Goal: Information Seeking & Learning: Learn about a topic

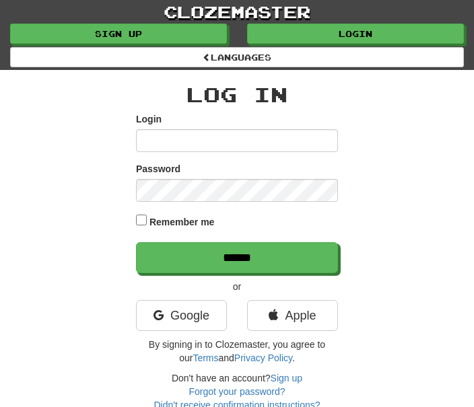
click at [228, 143] on input "Login" at bounding box center [237, 140] width 202 height 23
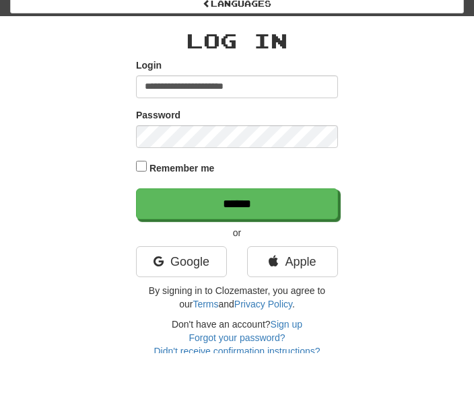
type input "**********"
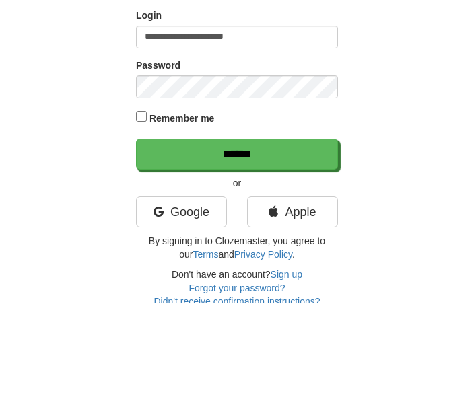
click at [279, 242] on input "******" at bounding box center [237, 257] width 202 height 31
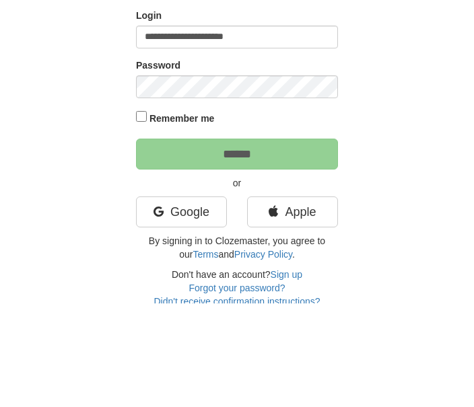
scroll to position [104, 0]
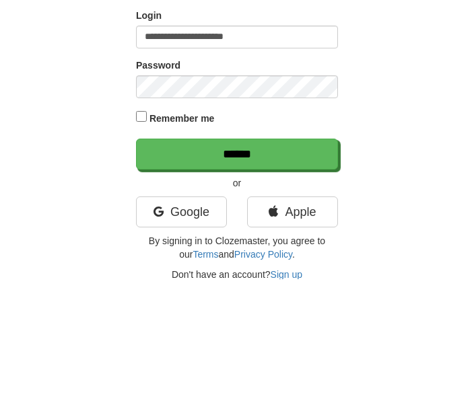
click at [278, 266] on input "******" at bounding box center [237, 281] width 202 height 31
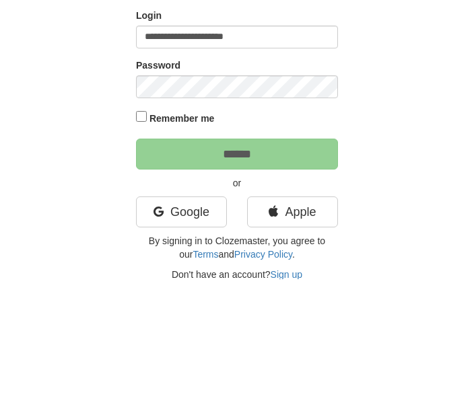
scroll to position [128, 0]
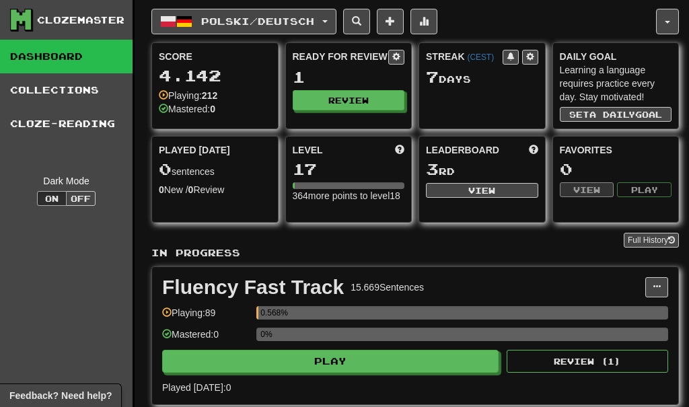
click at [66, 126] on link "Cloze-Reading" at bounding box center [66, 124] width 133 height 34
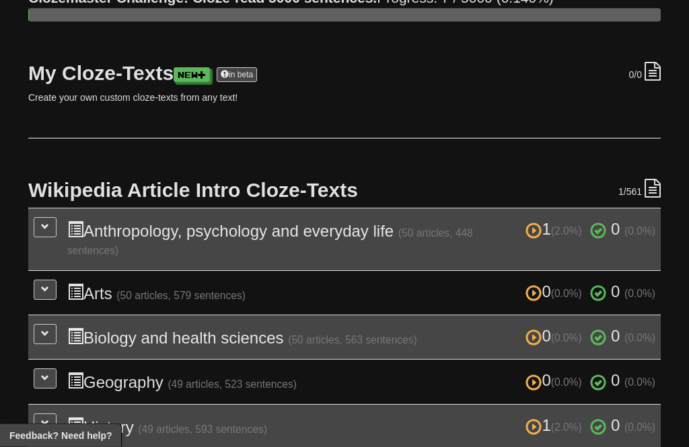
scroll to position [145, 0]
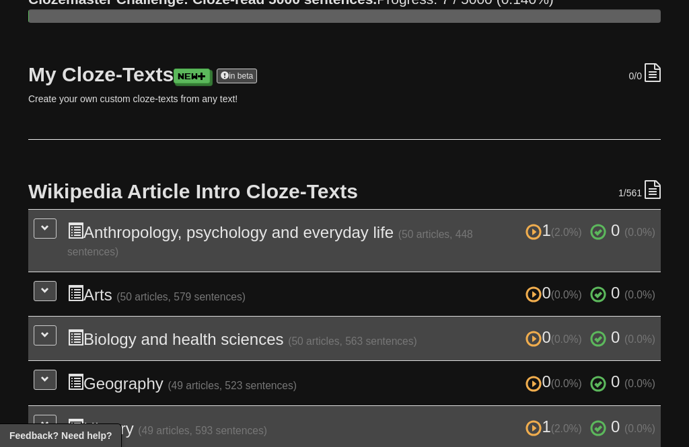
click at [653, 190] on icon at bounding box center [653, 189] width 16 height 19
click at [643, 180] on div "1 /561" at bounding box center [639, 190] width 42 height 20
click at [638, 184] on div "1 /561" at bounding box center [639, 190] width 42 height 20
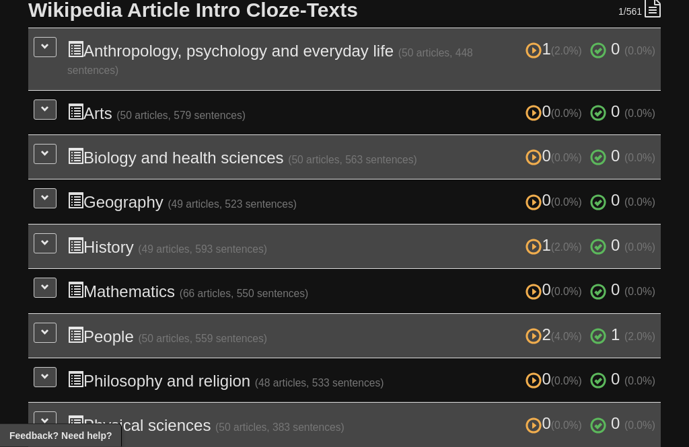
scroll to position [326, 0]
click at [47, 328] on button at bounding box center [45, 333] width 23 height 20
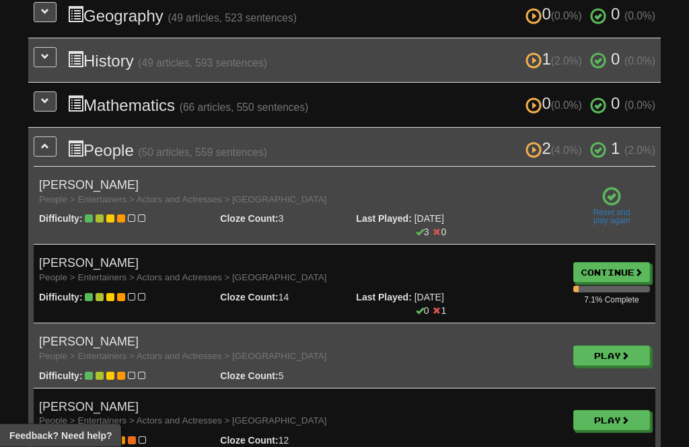
scroll to position [511, 0]
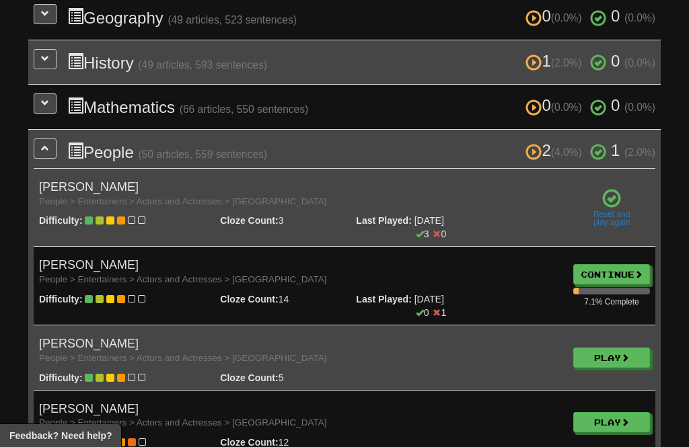
click at [85, 275] on small "People > Entertainers > Actors and Actresses > USA" at bounding box center [183, 280] width 288 height 10
click at [619, 264] on link "Continue" at bounding box center [611, 274] width 77 height 20
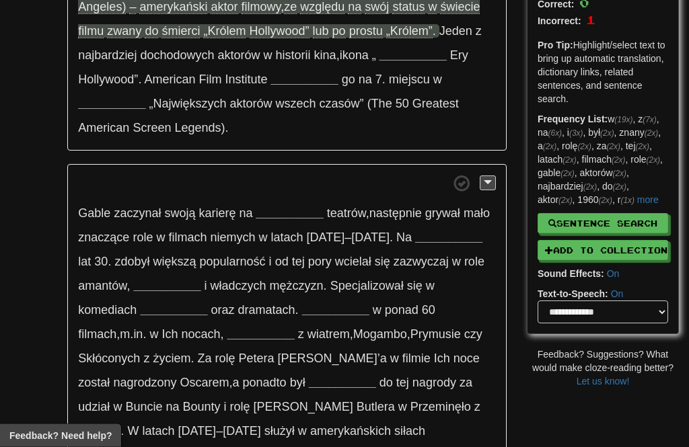
scroll to position [203, 0]
click at [637, 203] on link "more" at bounding box center [648, 199] width 22 height 11
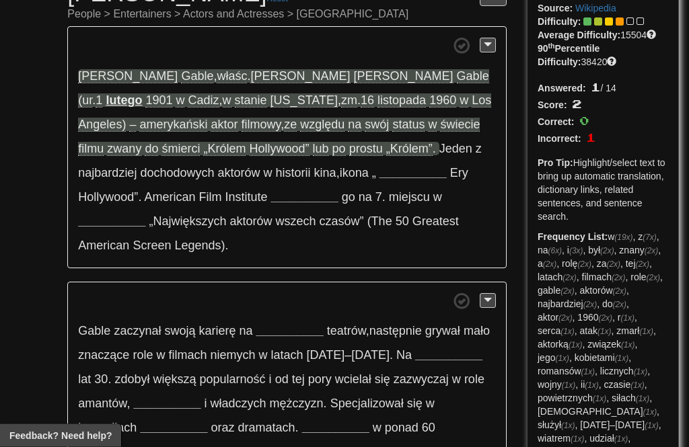
scroll to position [79, 0]
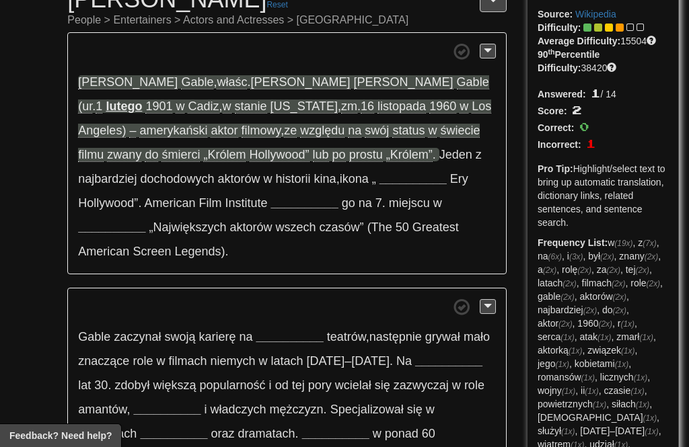
click at [379, 174] on strong "__________" at bounding box center [412, 178] width 67 height 13
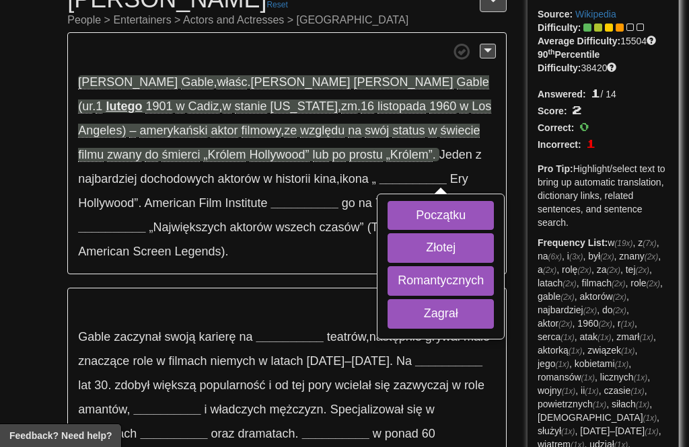
click at [388, 255] on button "Złotej" at bounding box center [441, 248] width 106 height 30
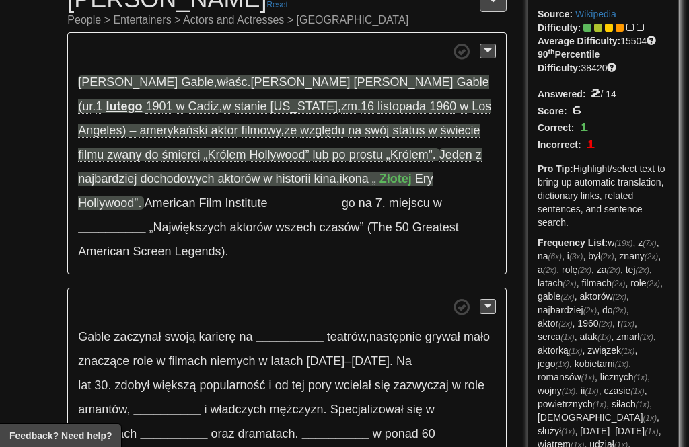
click at [81, 213] on p "[PERSON_NAME] , właśc . [PERSON_NAME] (ur . [DATE] w [GEOGRAPHIC_DATA] , w stan…" at bounding box center [286, 153] width 439 height 242
click at [271, 200] on strong "__________" at bounding box center [304, 202] width 67 height 13
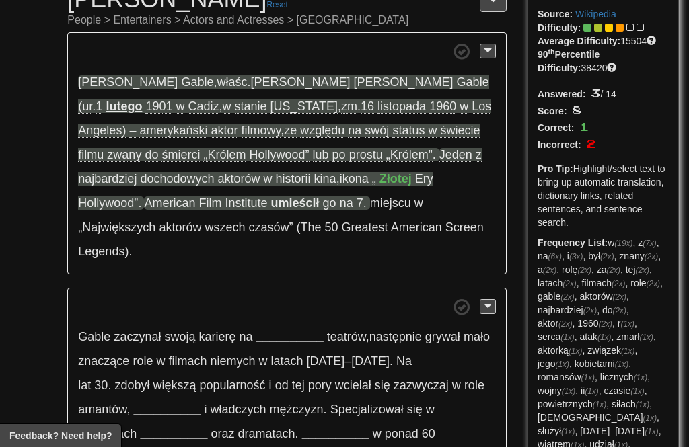
click at [427, 205] on strong "__________" at bounding box center [460, 202] width 67 height 13
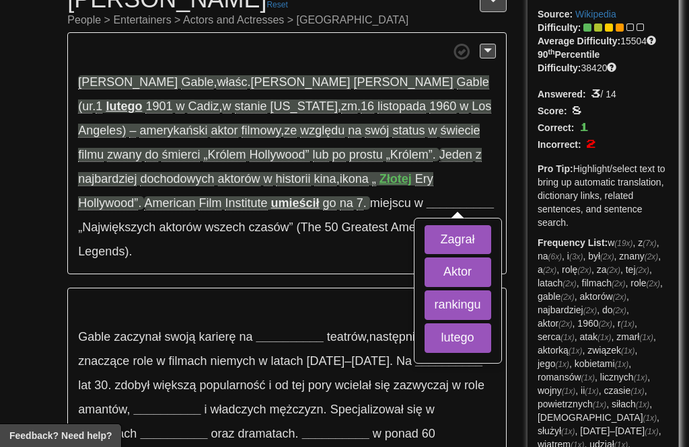
click at [425, 307] on button "rankingu" at bounding box center [458, 306] width 67 height 30
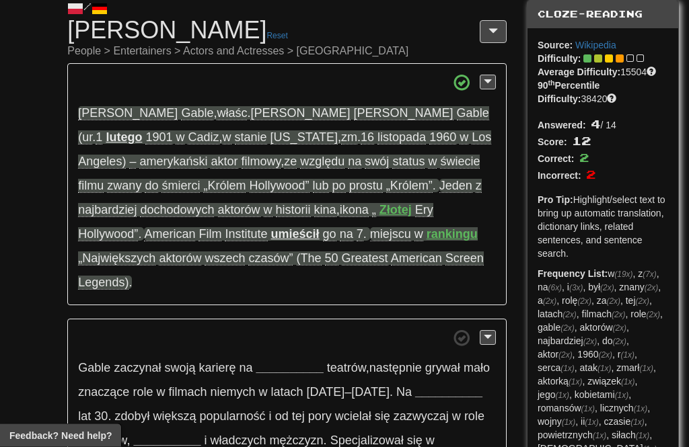
scroll to position [51, 0]
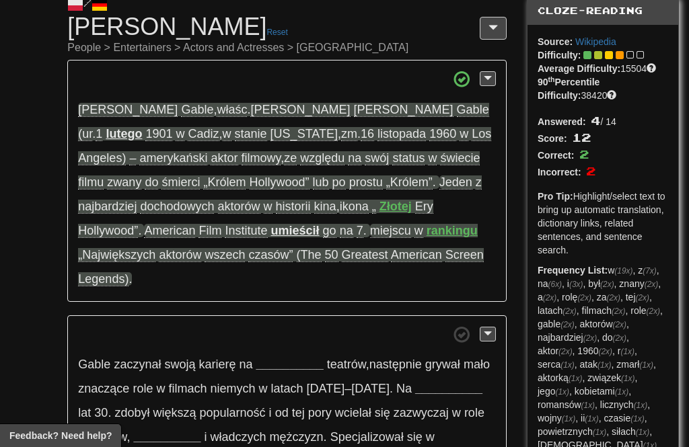
click at [490, 75] on span at bounding box center [488, 77] width 8 height 9
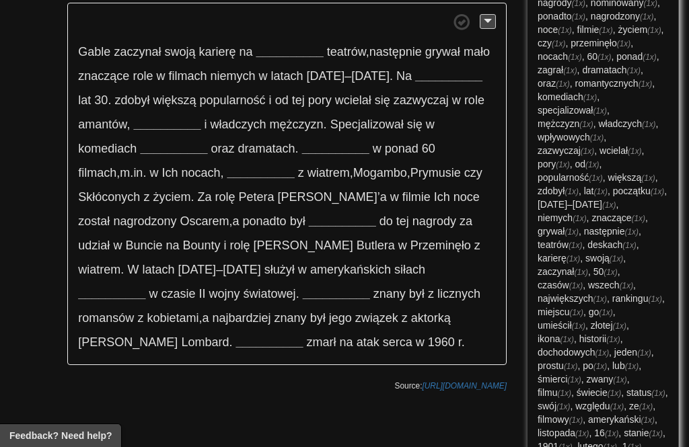
scroll to position [534, 0]
click at [293, 54] on strong "__________" at bounding box center [289, 52] width 67 height 13
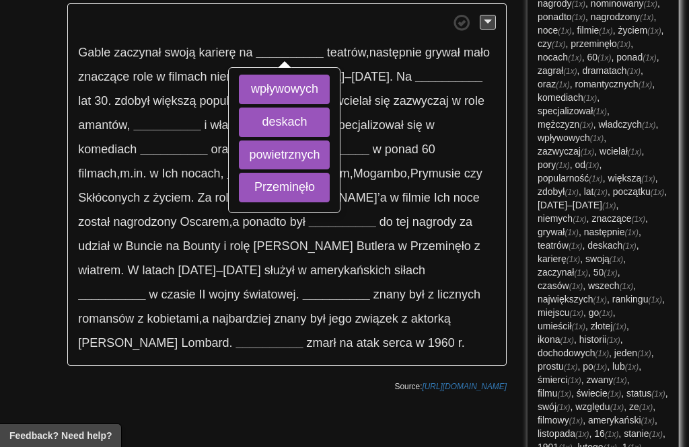
click at [264, 118] on button "deskach" at bounding box center [284, 123] width 91 height 30
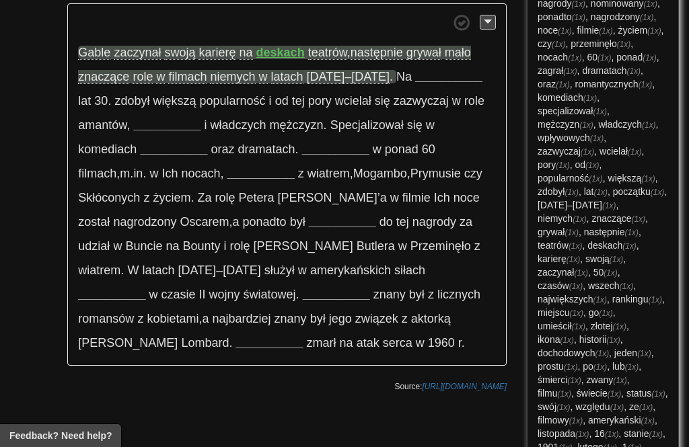
click at [426, 72] on strong "__________" at bounding box center [448, 76] width 67 height 13
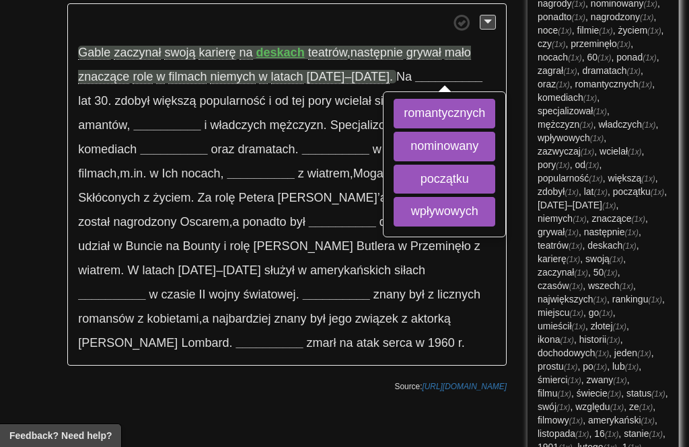
click at [425, 178] on button "początku" at bounding box center [445, 180] width 102 height 30
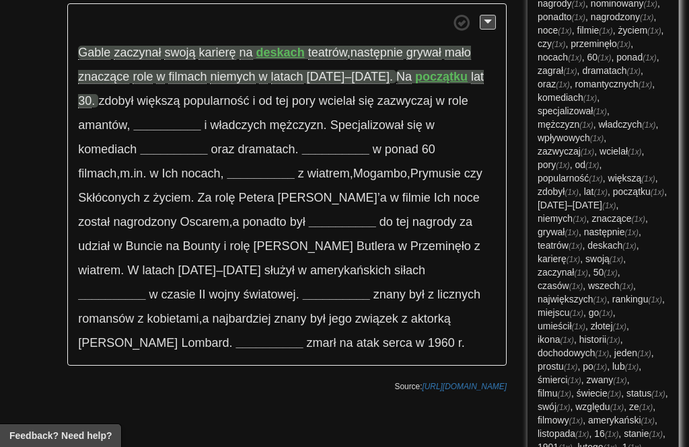
click at [155, 120] on strong "__________" at bounding box center [166, 124] width 67 height 13
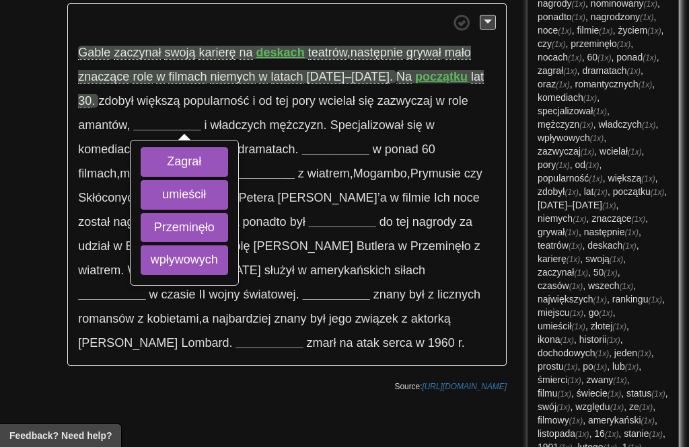
click at [142, 272] on button "wpływowych" at bounding box center [184, 261] width 87 height 30
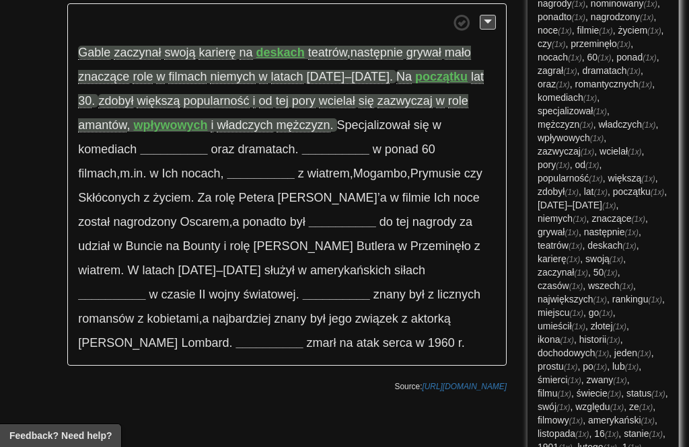
click at [157, 147] on strong "__________" at bounding box center [173, 149] width 67 height 13
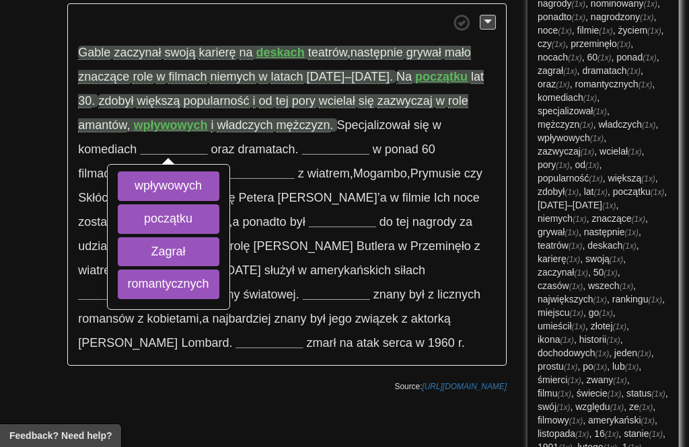
click at [151, 288] on button "romantycznych" at bounding box center [169, 285] width 102 height 30
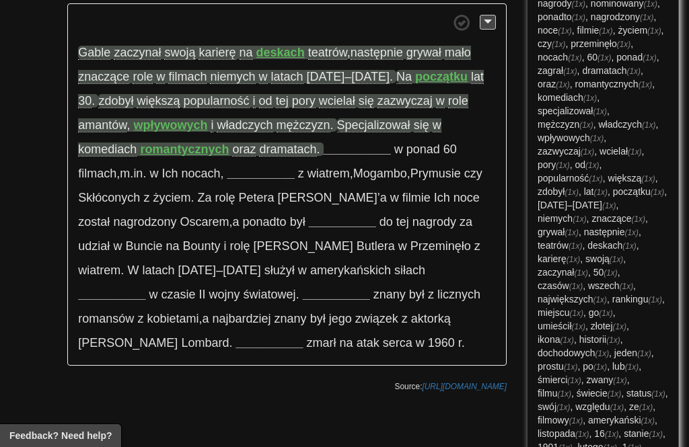
click at [353, 147] on strong "__________" at bounding box center [357, 149] width 67 height 13
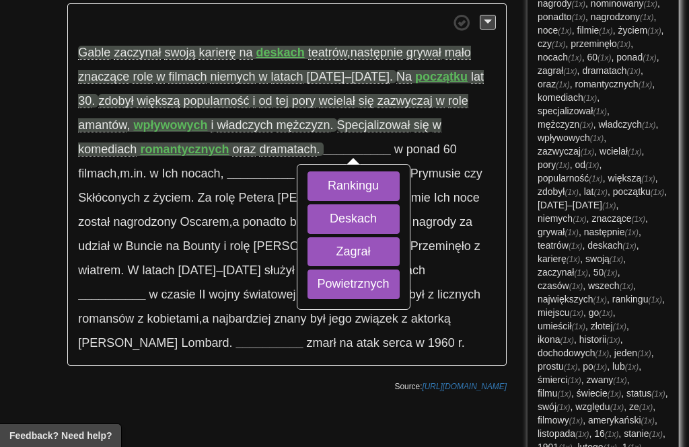
click at [359, 250] on button "Zagrał" at bounding box center [353, 253] width 92 height 30
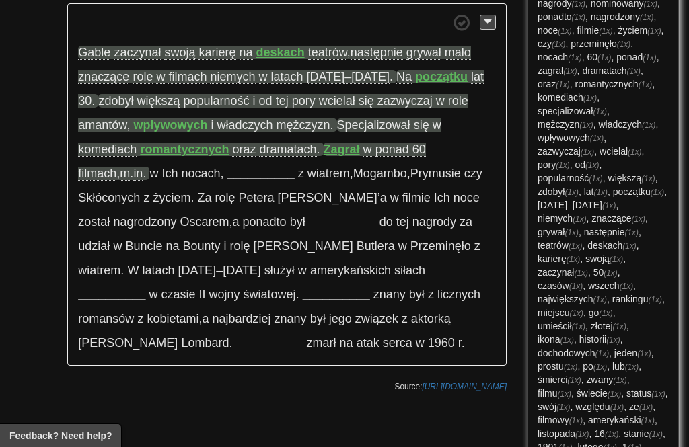
click at [227, 168] on strong "__________" at bounding box center [260, 173] width 67 height 13
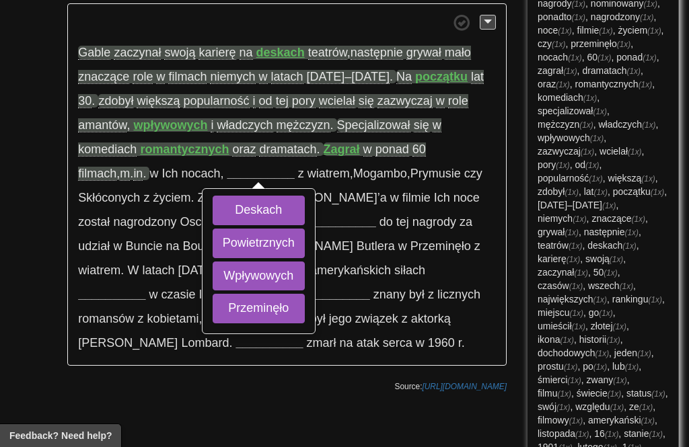
click at [213, 252] on button "Powietrznych" at bounding box center [259, 244] width 92 height 30
click at [213, 305] on button "Przeminęło" at bounding box center [259, 309] width 92 height 30
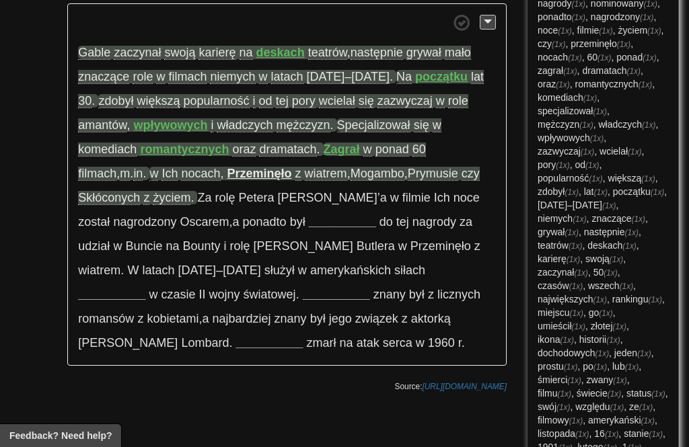
click at [227, 176] on strong "Przeminęło" at bounding box center [259, 173] width 65 height 13
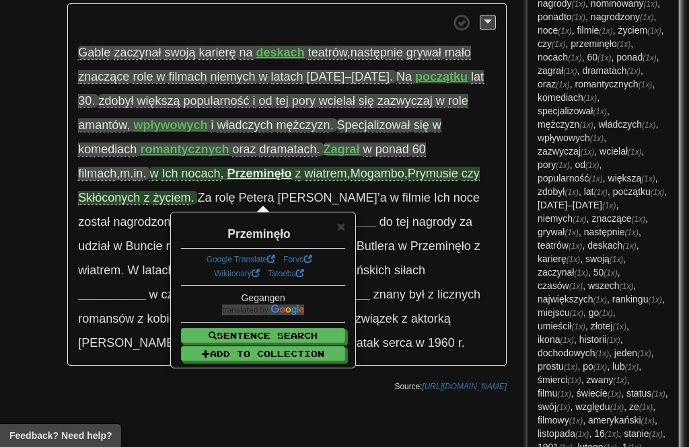
click at [305, 167] on span "wiatrem" at bounding box center [326, 174] width 42 height 14
click at [172, 130] on strong "wpływowych" at bounding box center [170, 124] width 74 height 13
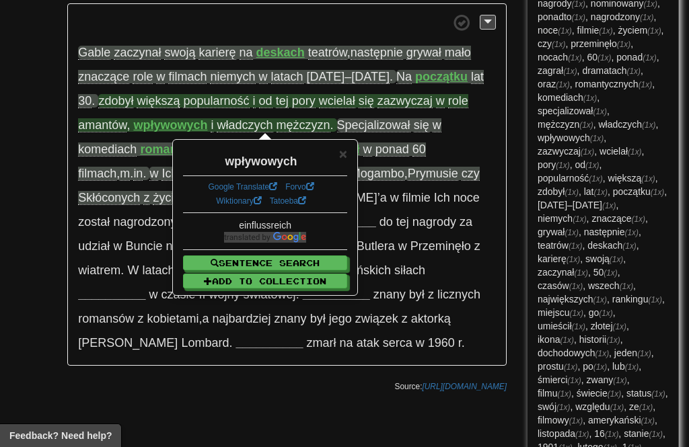
click at [250, 123] on span "władczych" at bounding box center [245, 125] width 56 height 14
click at [100, 123] on span "amantów" at bounding box center [102, 125] width 48 height 14
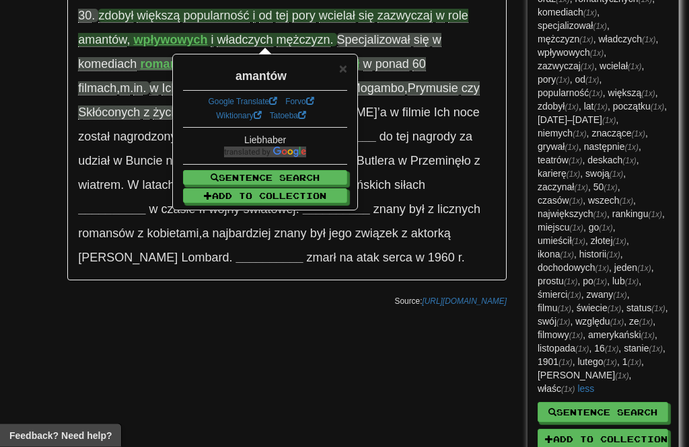
scroll to position [620, 0]
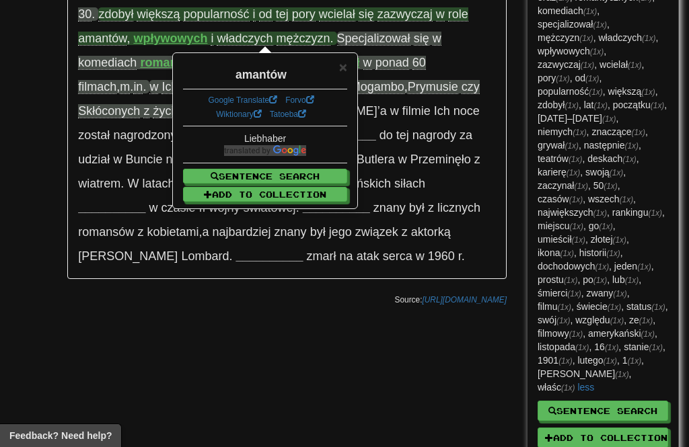
click at [339, 64] on span "×" at bounding box center [343, 66] width 8 height 15
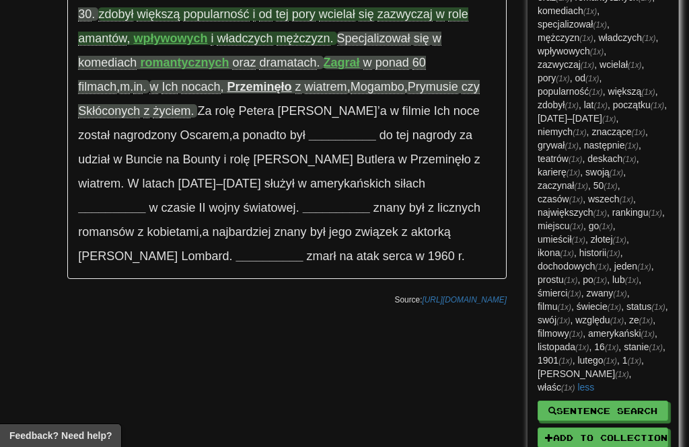
click at [227, 87] on strong "Przeminęło" at bounding box center [259, 86] width 65 height 13
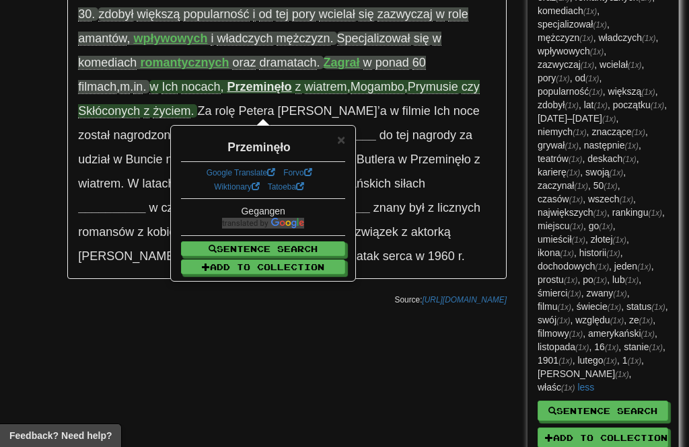
click at [351, 89] on span "Mogambo" at bounding box center [378, 87] width 54 height 14
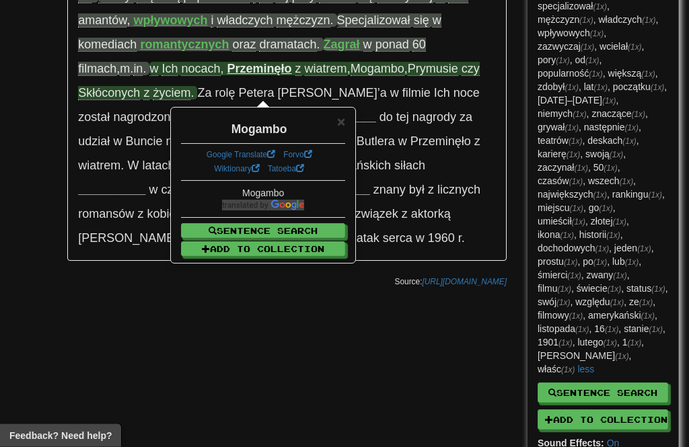
click at [342, 125] on span "×" at bounding box center [341, 121] width 8 height 15
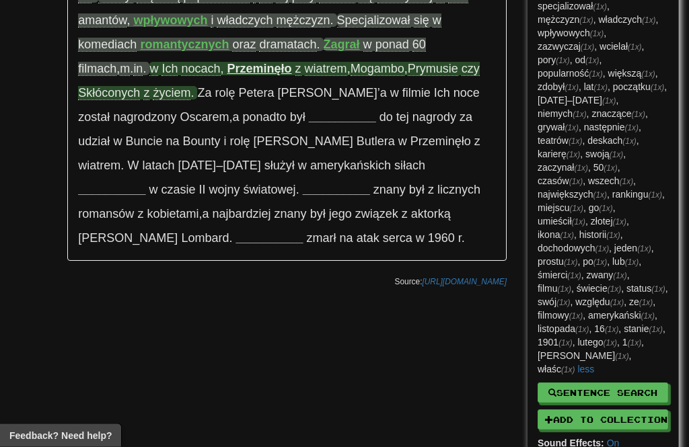
scroll to position [638, 0]
click at [108, 96] on span "Skłóconych" at bounding box center [109, 93] width 62 height 14
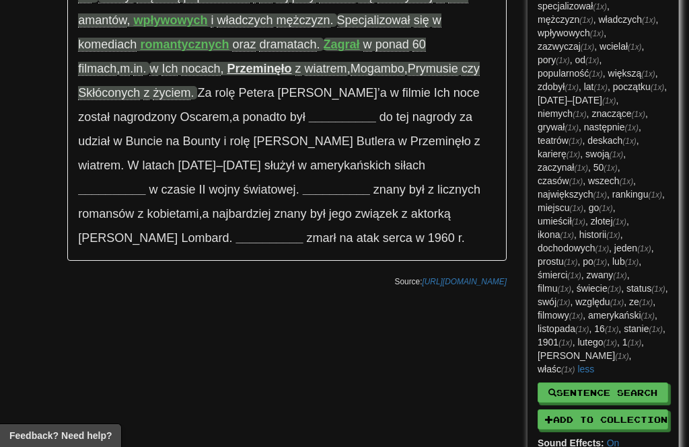
click at [434, 94] on span "Ich" at bounding box center [442, 92] width 16 height 13
click at [311, 119] on strong "__________" at bounding box center [342, 116] width 67 height 13
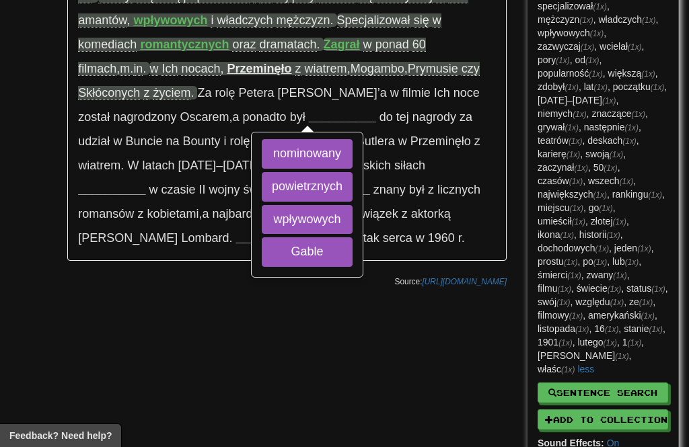
click at [314, 157] on button "nominowany" at bounding box center [307, 154] width 91 height 30
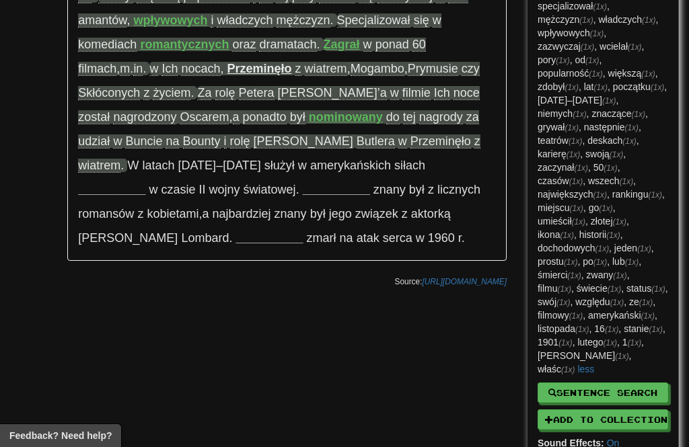
click at [125, 135] on span "Buncie" at bounding box center [143, 142] width 37 height 14
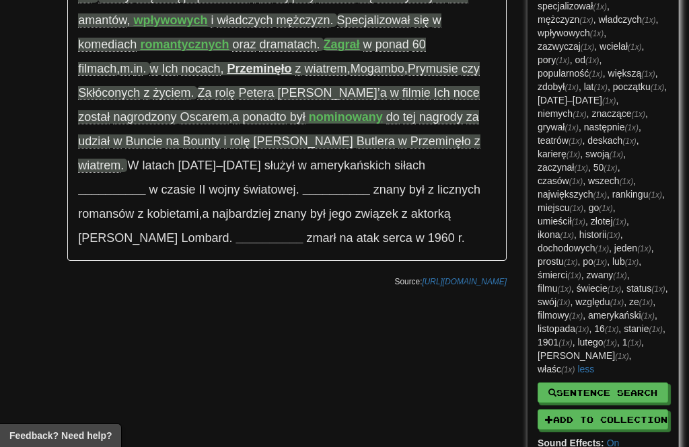
click at [394, 166] on span "siłach" at bounding box center [409, 165] width 31 height 13
click at [145, 183] on strong "__________" at bounding box center [111, 189] width 67 height 13
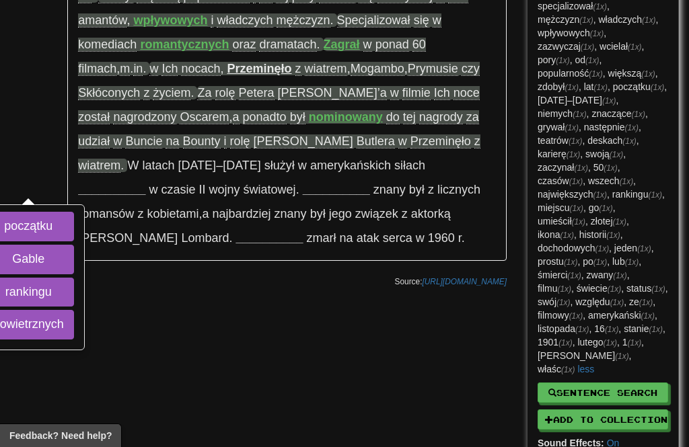
click at [74, 212] on button "początku" at bounding box center [28, 227] width 91 height 30
click at [74, 310] on button "powietrznych" at bounding box center [28, 325] width 91 height 30
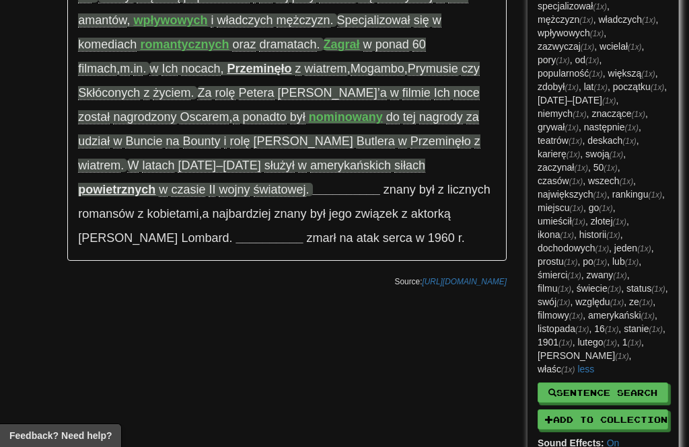
click at [155, 183] on strong "powietrznych" at bounding box center [116, 189] width 77 height 13
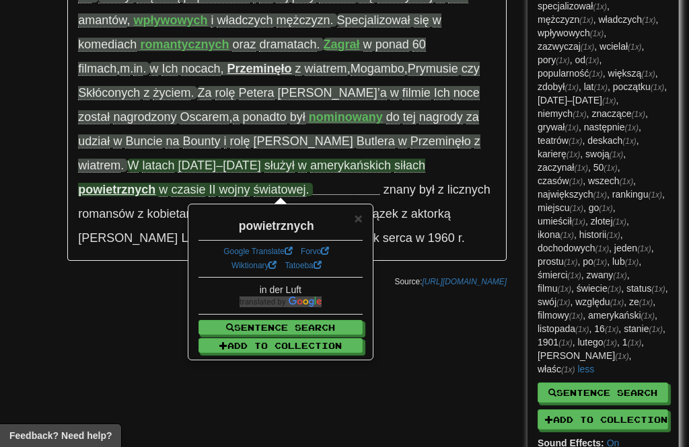
click at [394, 162] on span "siłach" at bounding box center [409, 166] width 31 height 14
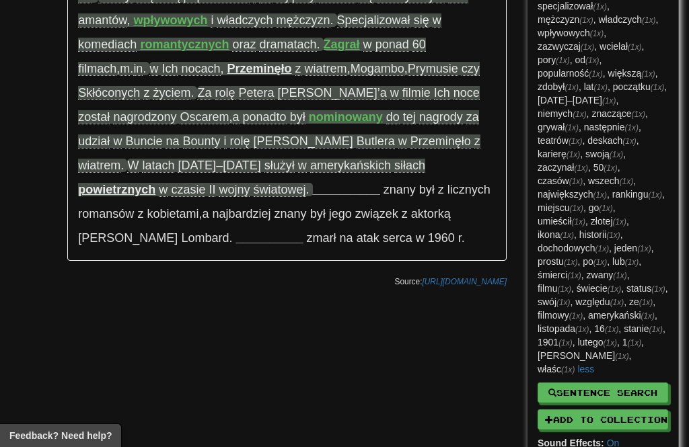
click at [313, 188] on strong "__________" at bounding box center [346, 189] width 67 height 13
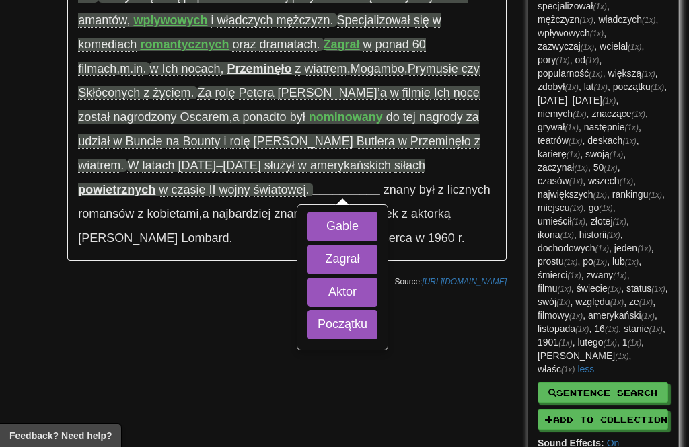
click at [307, 291] on button "Aktor" at bounding box center [342, 293] width 70 height 30
click at [307, 223] on button "Gable" at bounding box center [342, 227] width 70 height 30
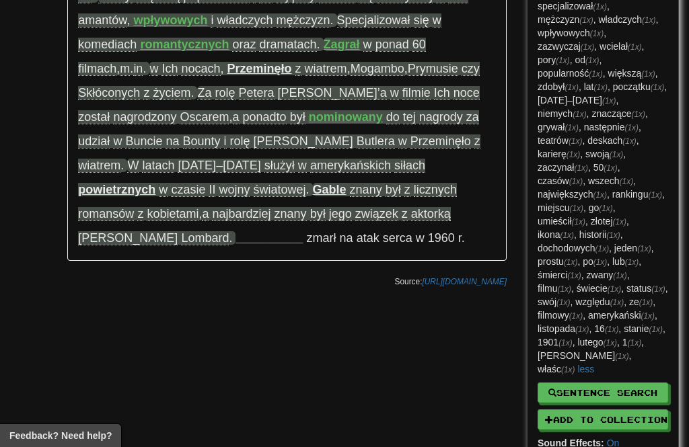
click at [414, 188] on span "licznych" at bounding box center [435, 190] width 43 height 14
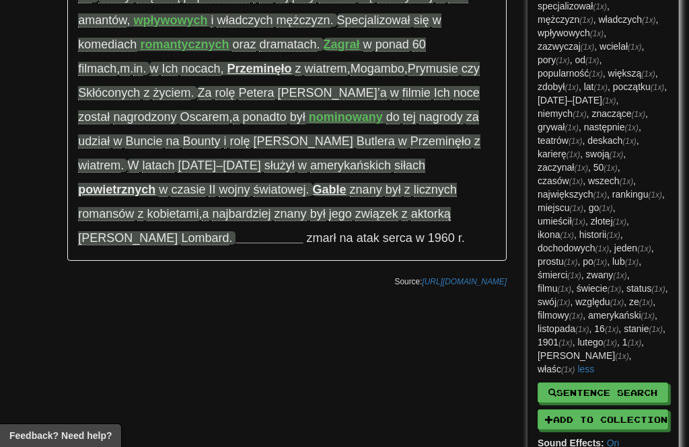
click at [350, 184] on span "znany" at bounding box center [366, 190] width 32 height 14
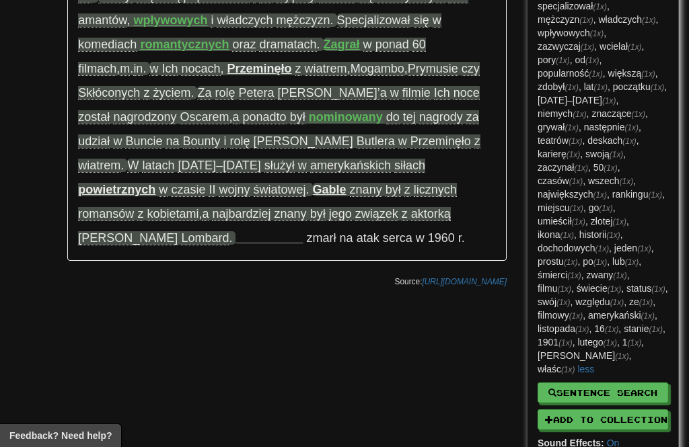
click at [355, 217] on span "związek" at bounding box center [376, 214] width 43 height 14
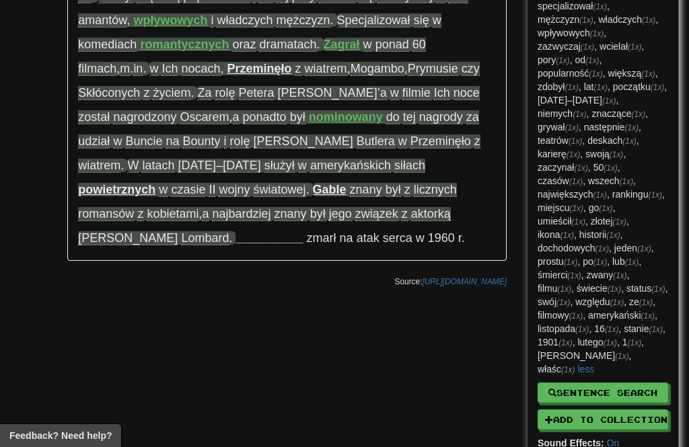
click at [303, 231] on strong "__________" at bounding box center [268, 237] width 67 height 13
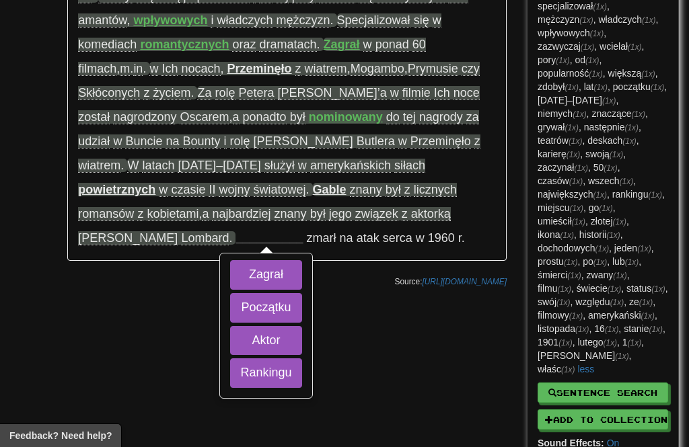
click at [301, 326] on button "Aktor" at bounding box center [265, 341] width 71 height 30
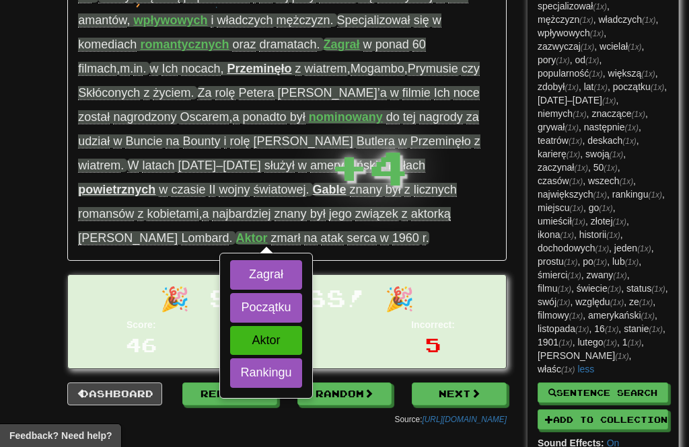
scroll to position [612, 0]
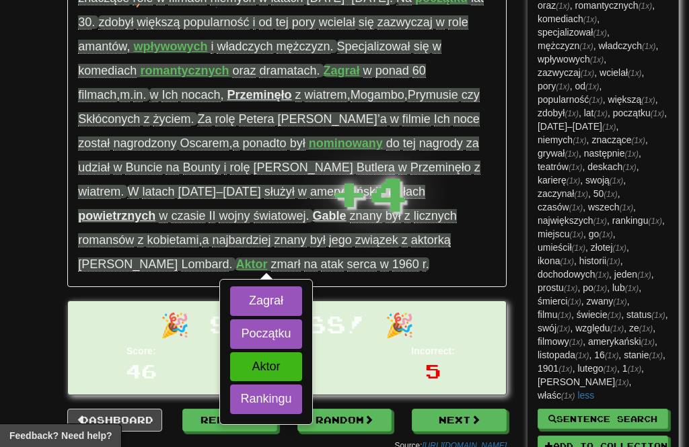
click at [376, 316] on h1 "🎉 Success! 🎉" at bounding box center [287, 325] width 418 height 26
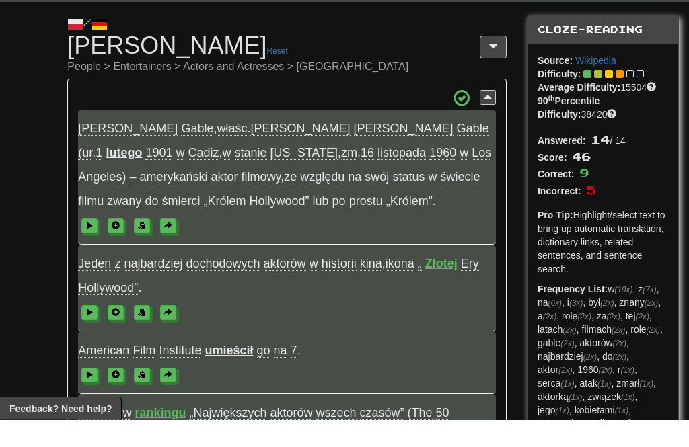
scroll to position [33, 0]
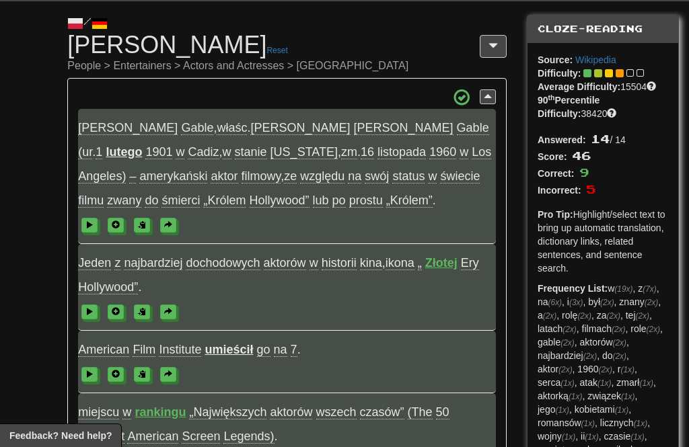
click at [484, 100] on span at bounding box center [488, 96] width 8 height 9
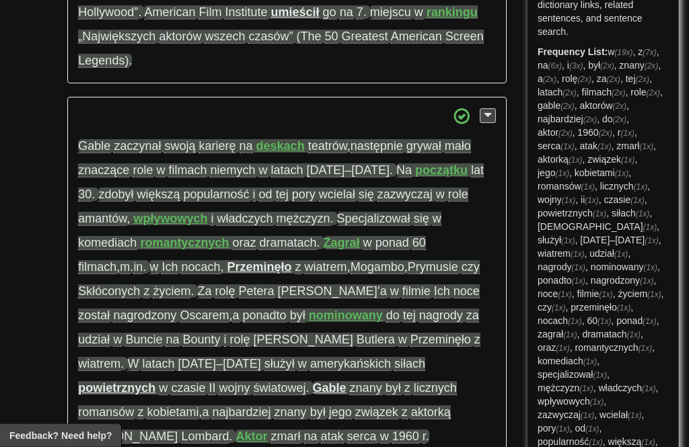
scroll to position [271, 0]
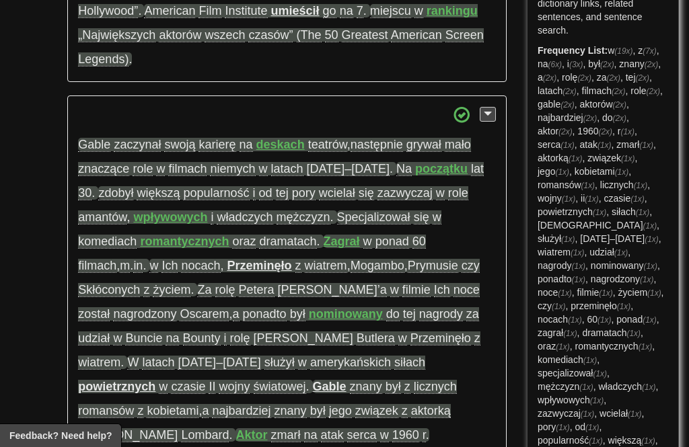
click at [572, 445] on span ", serca (1x) , atak (1x) , zmarł (1x) , aktorką (1x) , związek (1x) , jego (1x)…" at bounding box center [603, 434] width 131 height 616
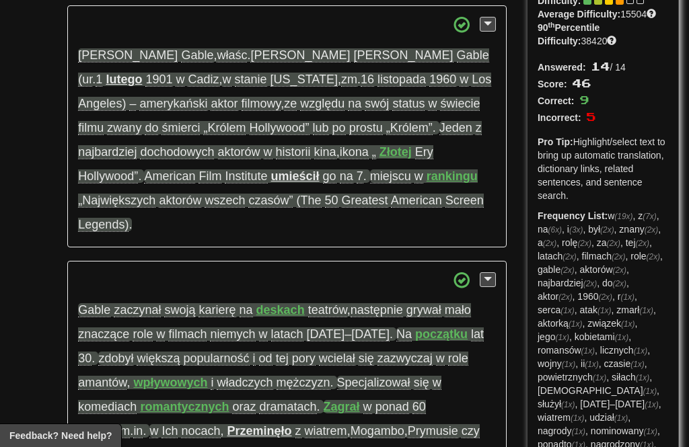
scroll to position [107, 0]
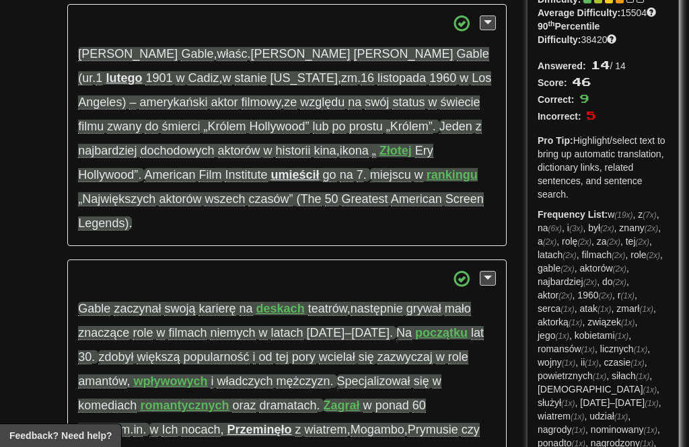
click at [214, 144] on span "dochodowych" at bounding box center [177, 151] width 74 height 14
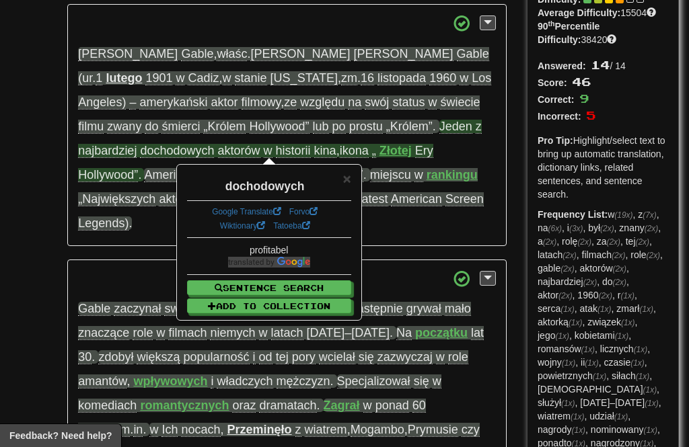
click at [492, 159] on p "Clark Gable , właśc . William Clark Gable (ur . 1 lutego 1901 w Cadiz , w stani…" at bounding box center [286, 125] width 439 height 242
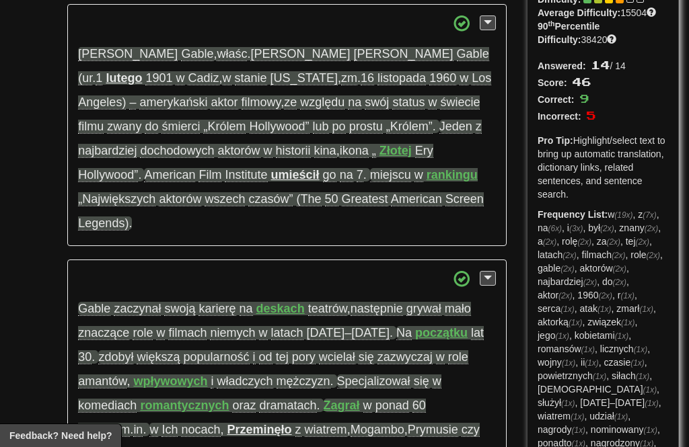
click at [271, 174] on strong "umieścił" at bounding box center [295, 174] width 48 height 13
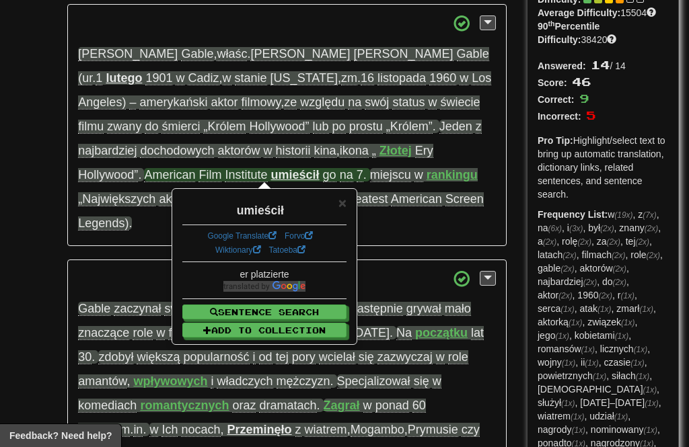
click at [137, 270] on span at bounding box center [287, 278] width 418 height 17
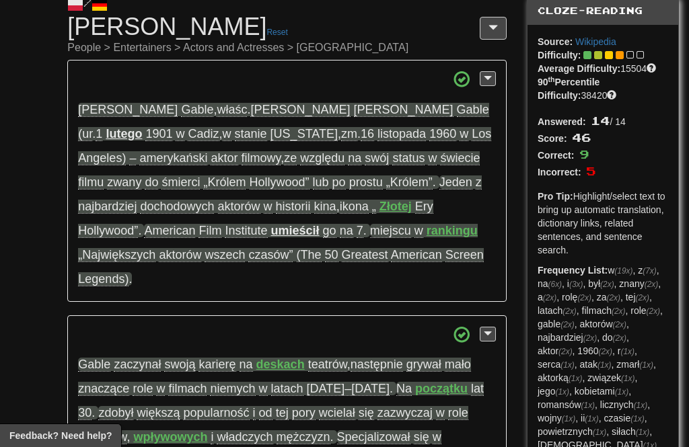
scroll to position [0, 0]
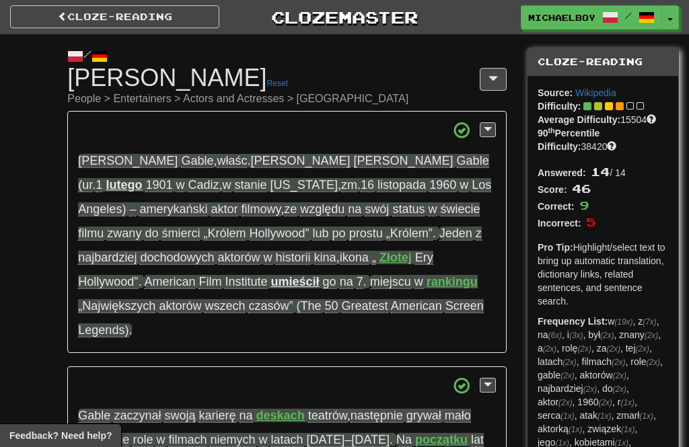
click at [497, 83] on span at bounding box center [492, 78] width 9 height 11
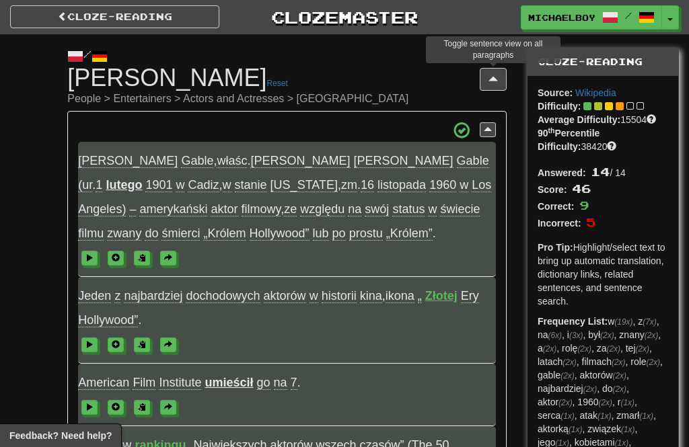
click at [497, 86] on button at bounding box center [493, 79] width 27 height 23
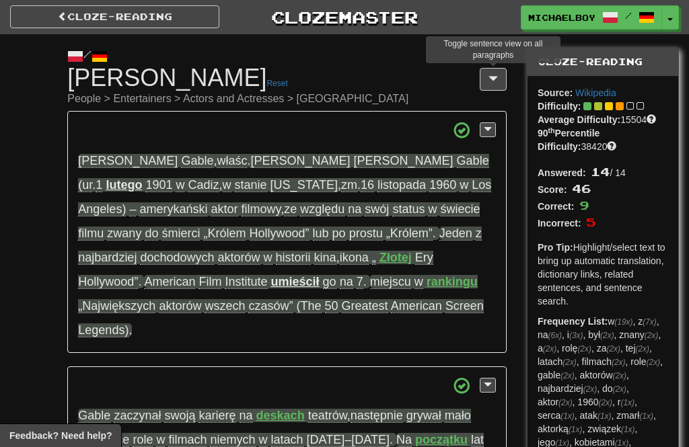
click at [495, 87] on button at bounding box center [493, 79] width 27 height 23
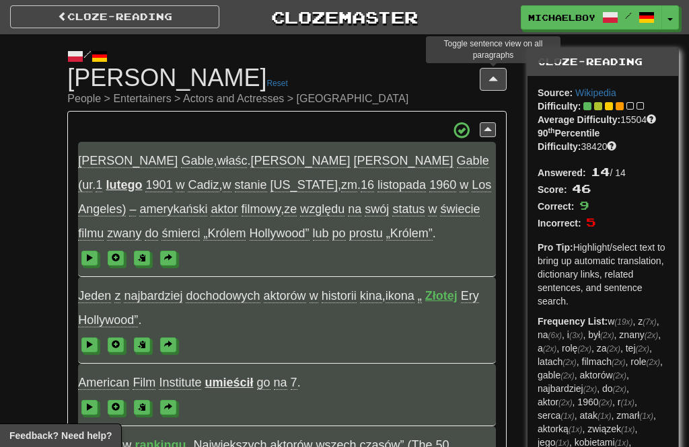
click at [494, 85] on button at bounding box center [493, 79] width 27 height 23
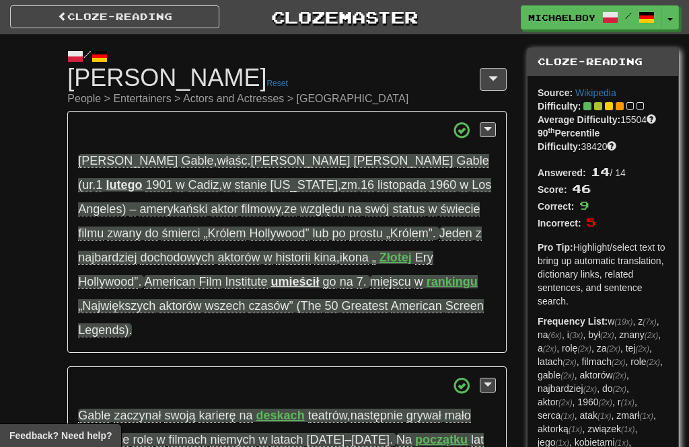
click at [65, 9] on link "Cloze-Reading" at bounding box center [114, 16] width 209 height 23
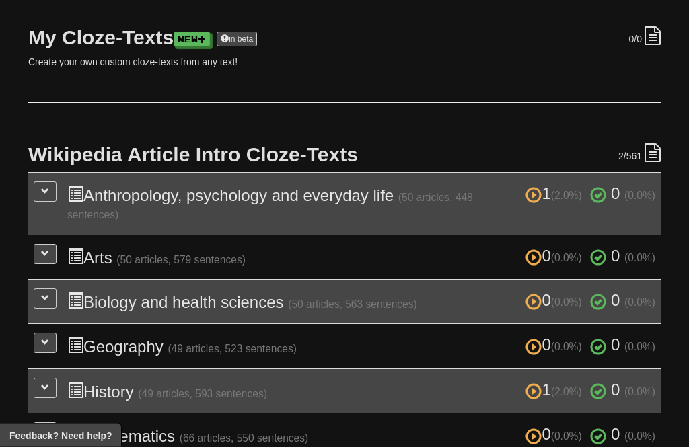
scroll to position [182, 0]
click at [59, 184] on td "1 (2.0%) 0 (0.0%) Anthropology, psychology and everyday life (50 articles, 448 …" at bounding box center [344, 203] width 632 height 63
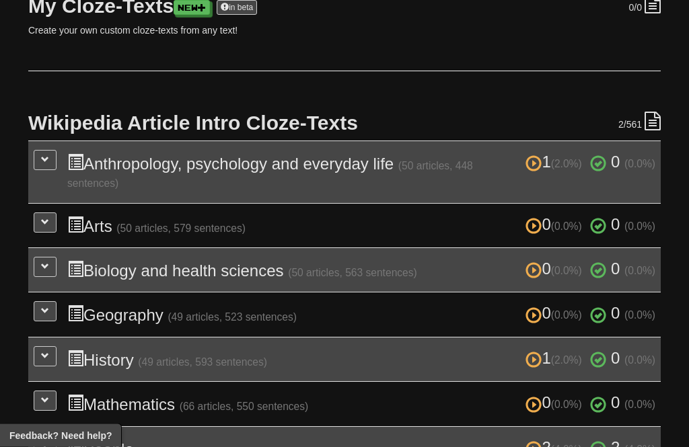
click at [54, 153] on button at bounding box center [45, 161] width 23 height 20
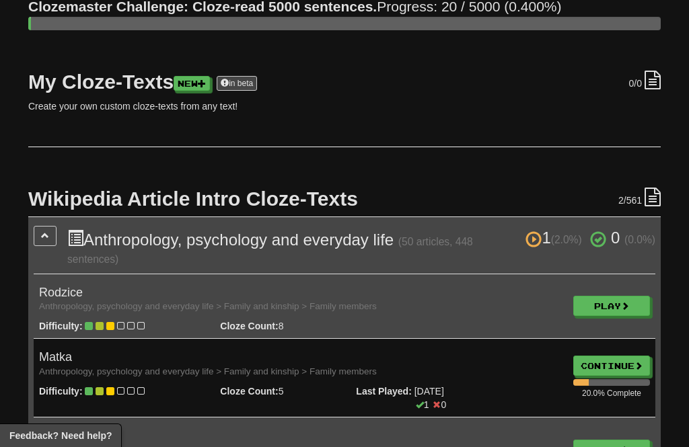
scroll to position [0, 0]
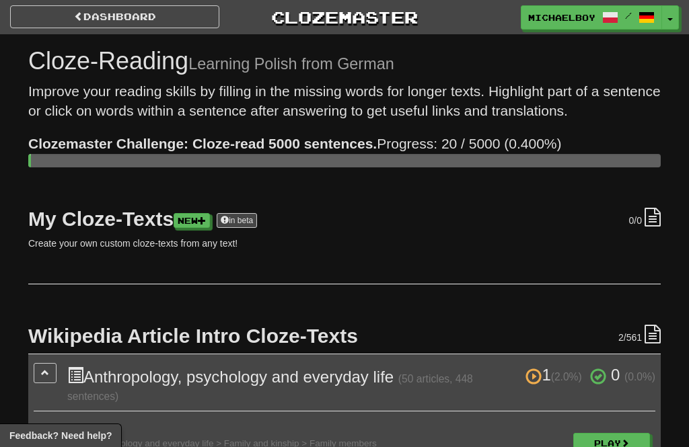
click at [74, 17] on span at bounding box center [78, 15] width 9 height 9
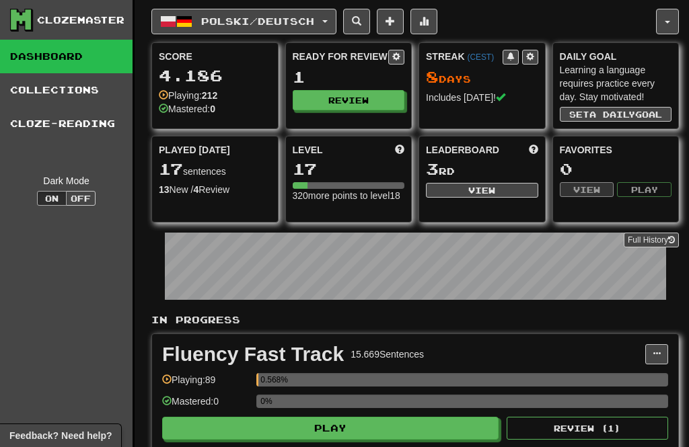
click at [26, 111] on link "Cloze-Reading" at bounding box center [66, 124] width 133 height 34
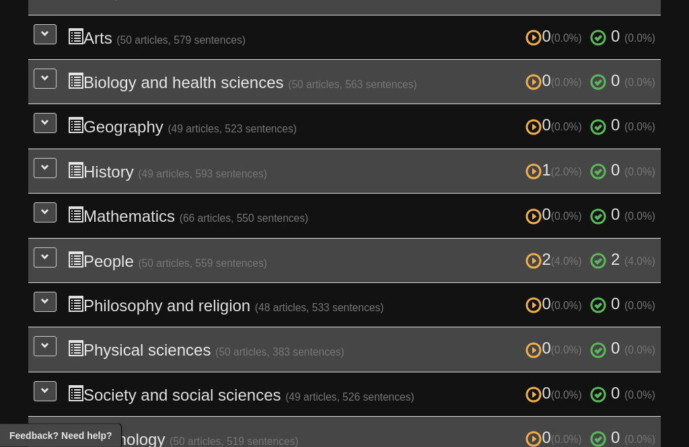
scroll to position [402, 0]
click at [52, 205] on button at bounding box center [45, 213] width 23 height 20
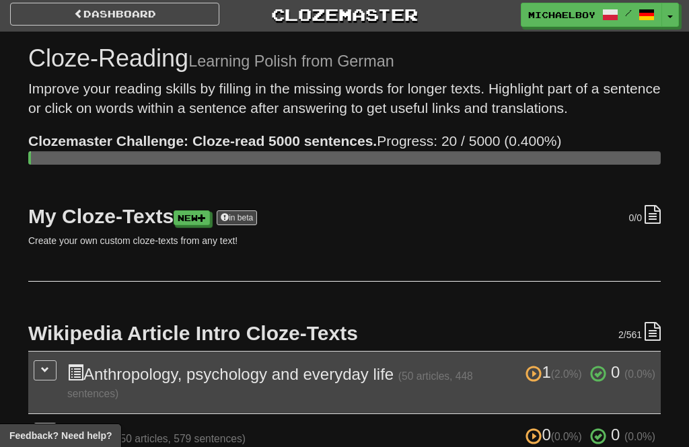
scroll to position [0, 0]
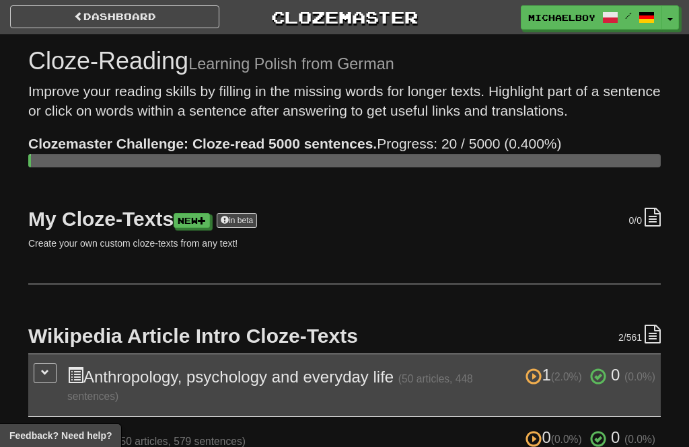
click at [30, 17] on link "Dashboard" at bounding box center [114, 16] width 209 height 23
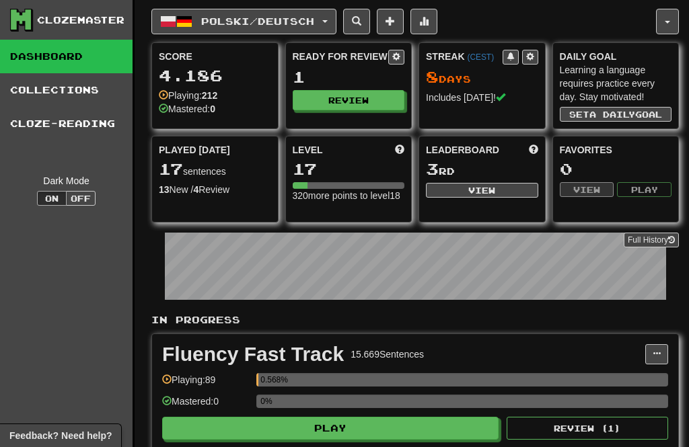
click at [28, 124] on link "Cloze-Reading" at bounding box center [66, 124] width 133 height 34
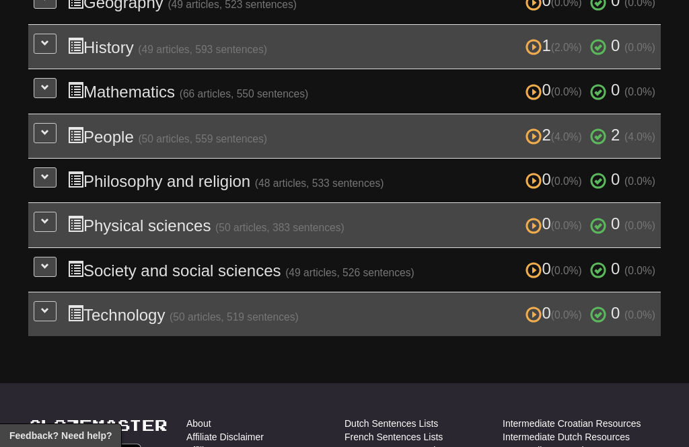
scroll to position [545, 0]
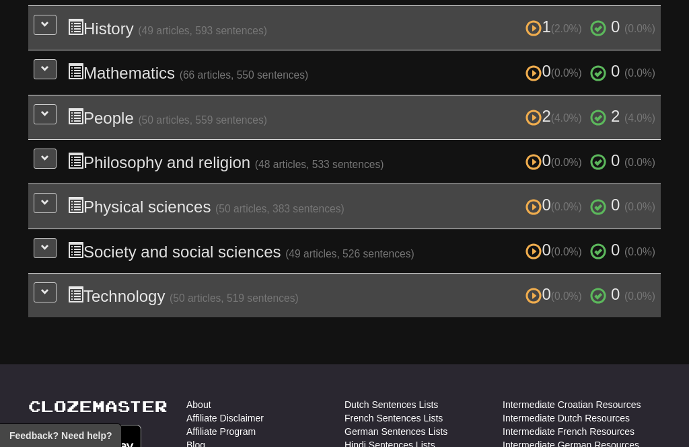
click at [49, 238] on button at bounding box center [45, 248] width 23 height 20
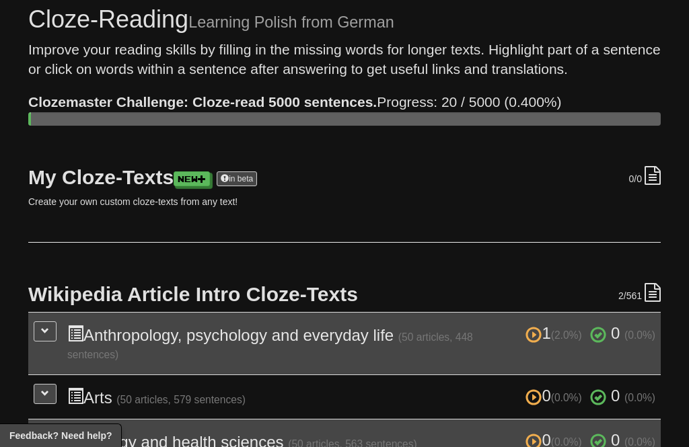
scroll to position [0, 0]
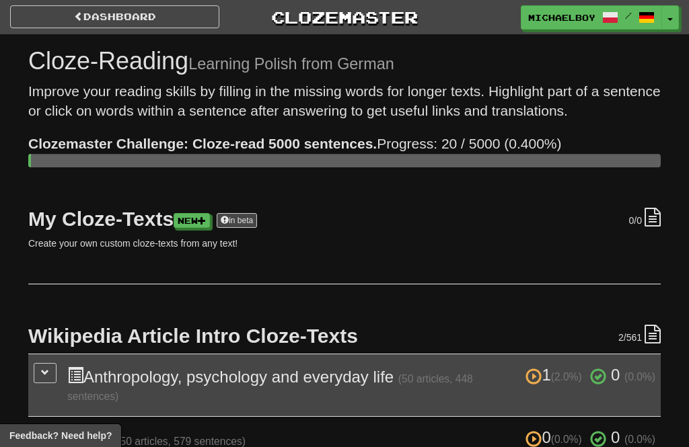
click at [59, 13] on link "Dashboard" at bounding box center [114, 16] width 209 height 23
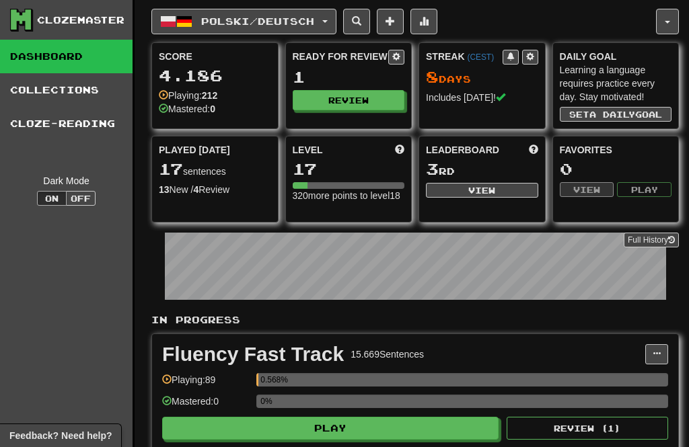
click at [30, 109] on link "Cloze-Reading" at bounding box center [66, 124] width 133 height 34
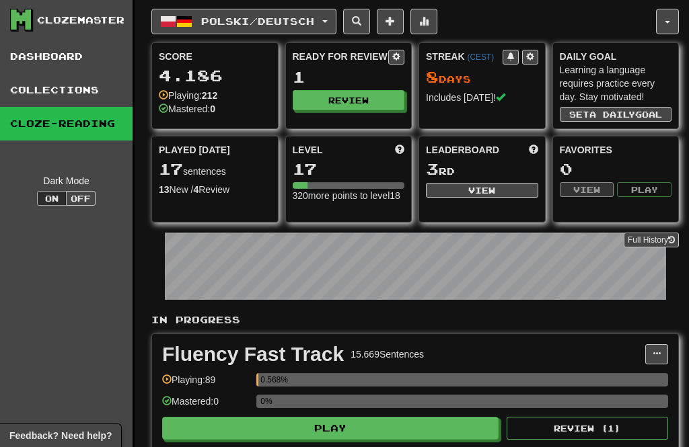
click at [70, 118] on link "Cloze-Reading" at bounding box center [66, 124] width 133 height 34
click at [27, 114] on link "Cloze-Reading" at bounding box center [66, 124] width 133 height 34
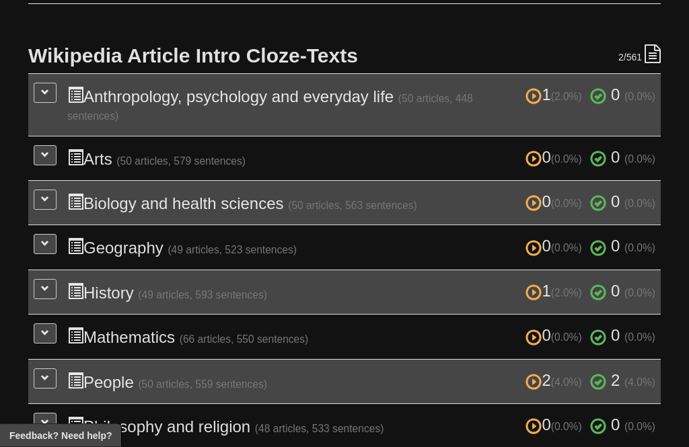
scroll to position [281, 0]
click at [49, 194] on button at bounding box center [45, 200] width 23 height 20
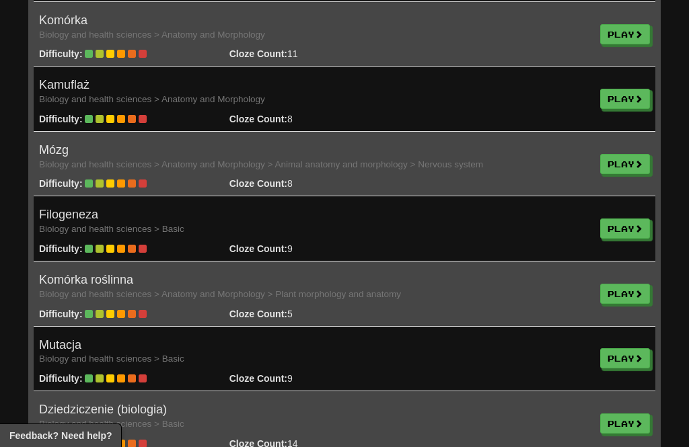
scroll to position [757, 0]
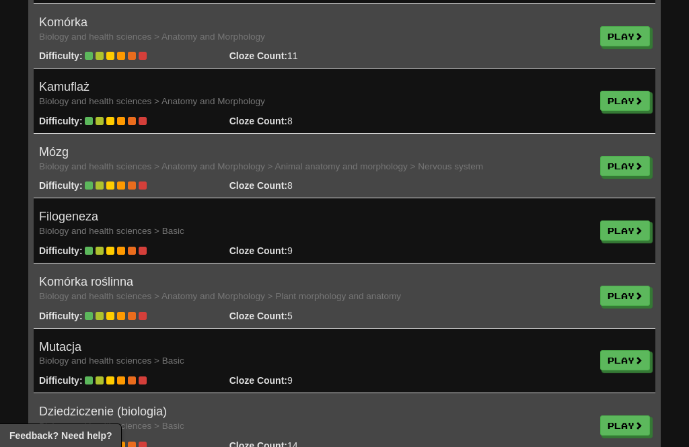
click at [544, 147] on h4 "Mózg Biology and health sciences > Anatomy and Morphology > Animal anatomy and …" at bounding box center [314, 159] width 550 height 27
click at [624, 156] on link "Play" at bounding box center [625, 166] width 50 height 20
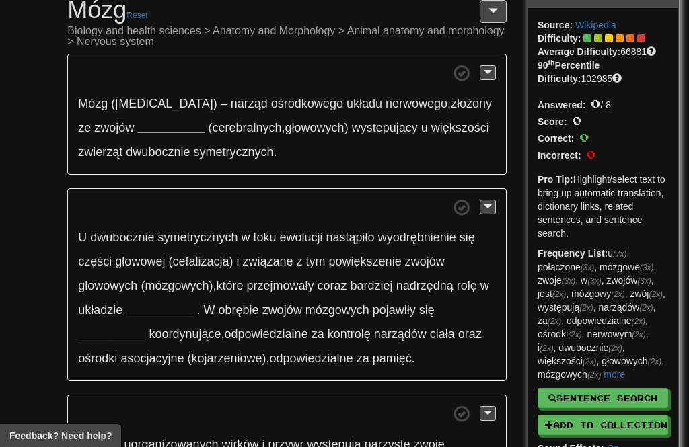
scroll to position [67, 0]
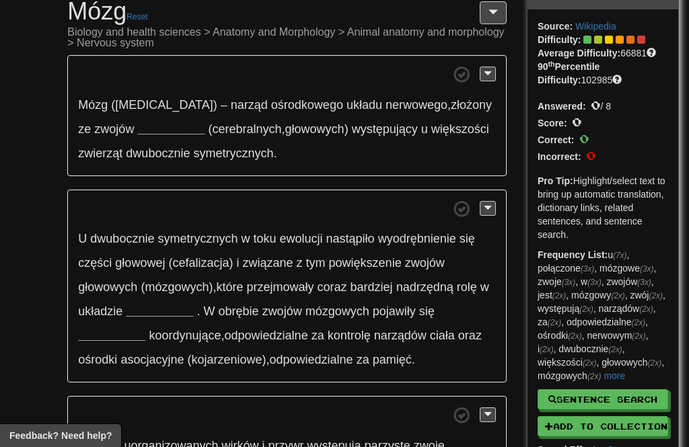
click at [271, 102] on span "ośrodkowego" at bounding box center [307, 104] width 72 height 13
click at [271, 100] on span "ośrodkowego" at bounding box center [307, 104] width 72 height 13
click at [255, 122] on span "(cerebralnych" at bounding box center [245, 128] width 73 height 13
click at [301, 168] on p "Mózg ([MEDICAL_DATA]) – narząd ośrodkowego układu nerwowego , złożony ze zwojów…" at bounding box center [286, 115] width 439 height 121
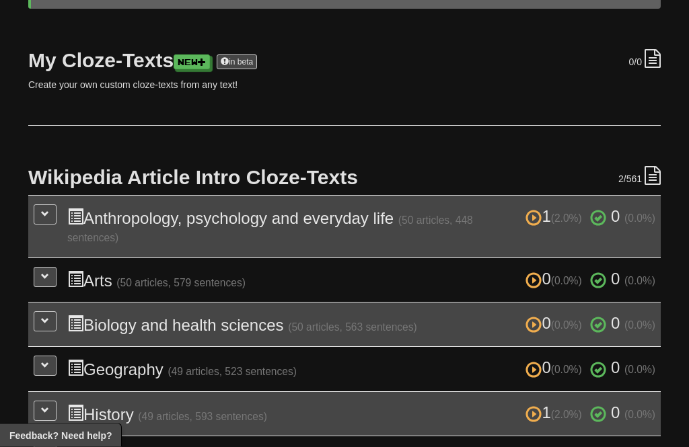
scroll to position [161, 0]
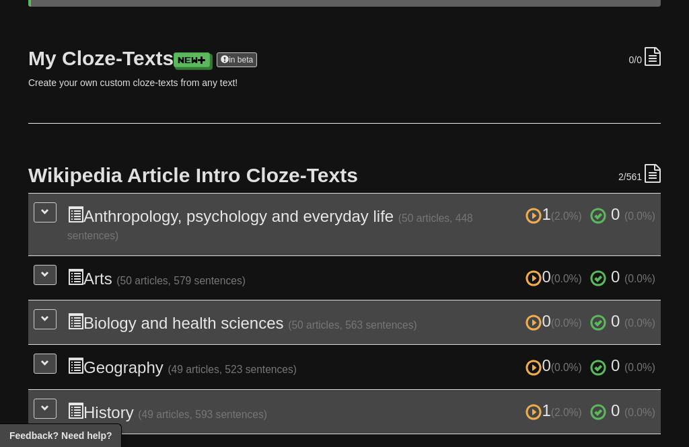
click at [48, 270] on span at bounding box center [45, 274] width 8 height 8
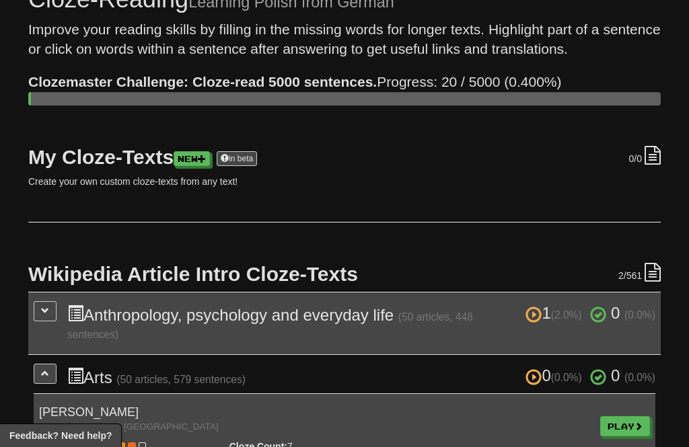
scroll to position [0, 0]
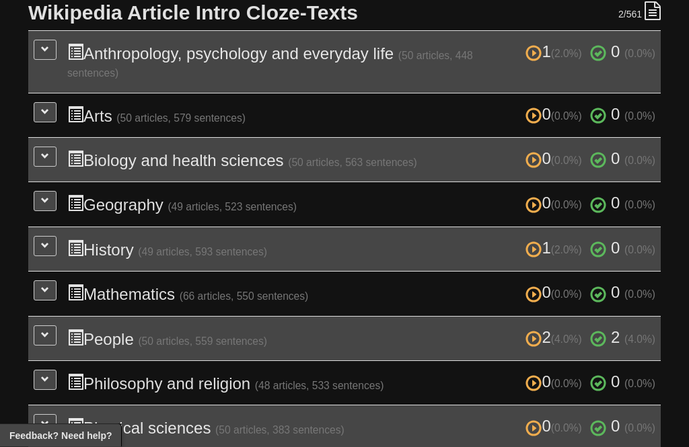
scroll to position [324, 0]
click at [45, 198] on span at bounding box center [45, 200] width 8 height 8
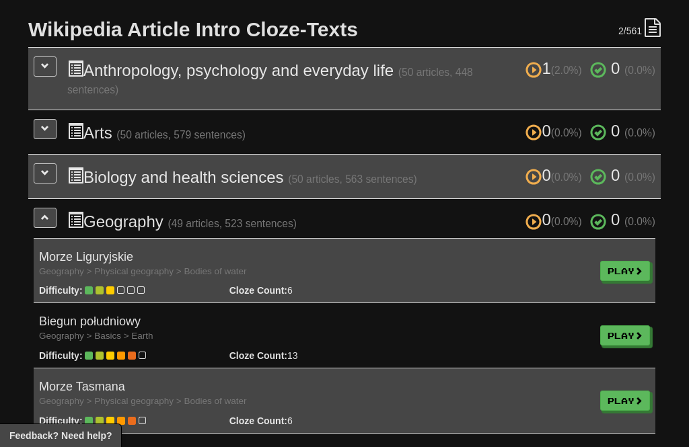
scroll to position [306, 0]
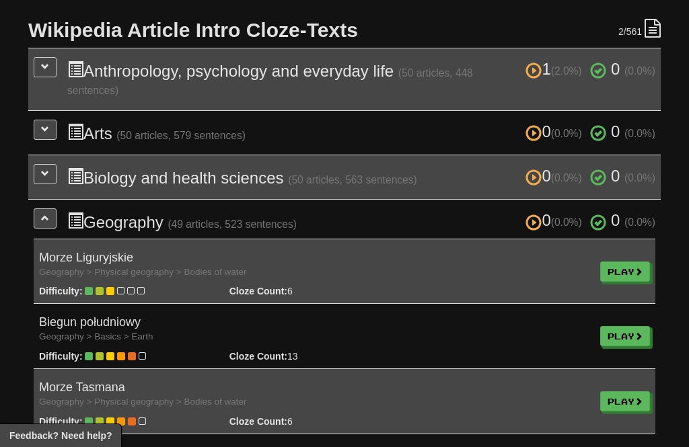
click at [46, 214] on span at bounding box center [45, 218] width 8 height 8
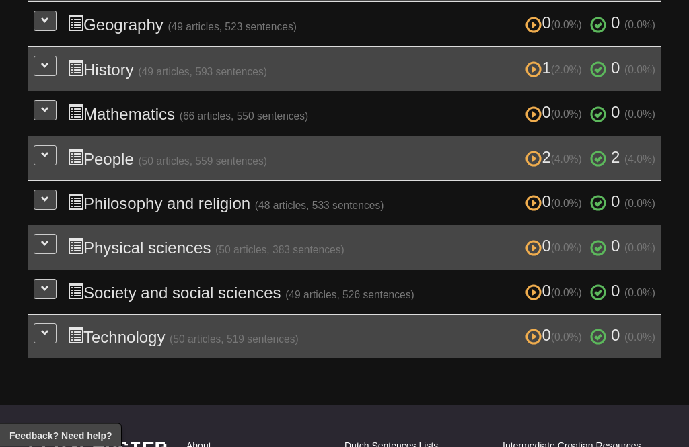
scroll to position [505, 0]
click at [42, 328] on span at bounding box center [45, 332] width 8 height 8
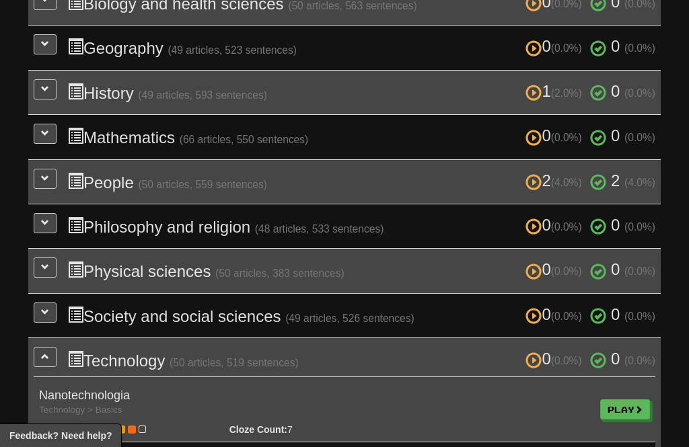
scroll to position [477, 0]
